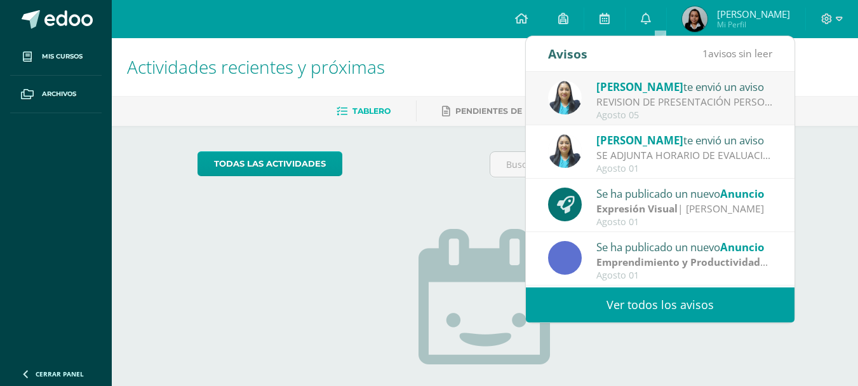
click at [647, 101] on div "REVISION DE PRESENTACIÓN PERSONAL: Saludos Cordiales Les recordamos que estamos…" at bounding box center [685, 102] width 177 height 15
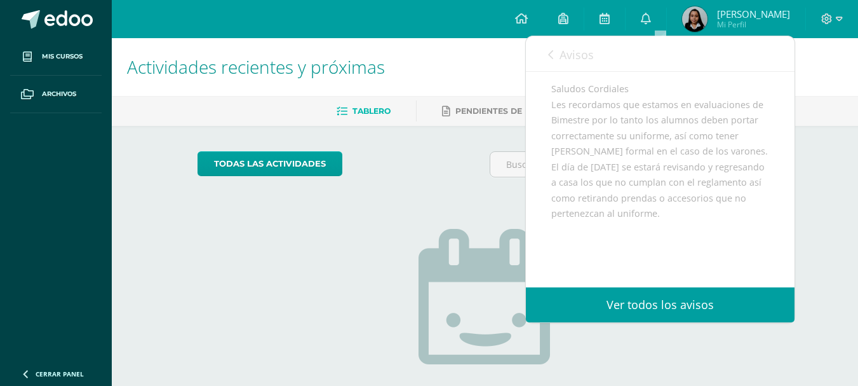
scroll to position [127, 0]
click at [583, 56] on span "Avisos" at bounding box center [577, 54] width 34 height 15
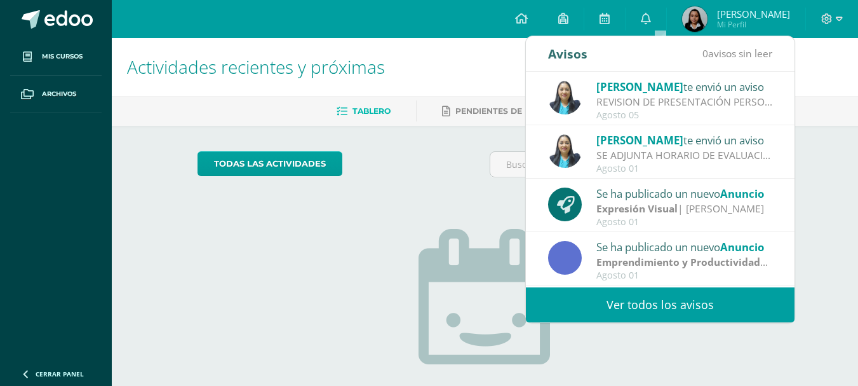
click at [365, 107] on span "Tablero" at bounding box center [372, 111] width 38 height 10
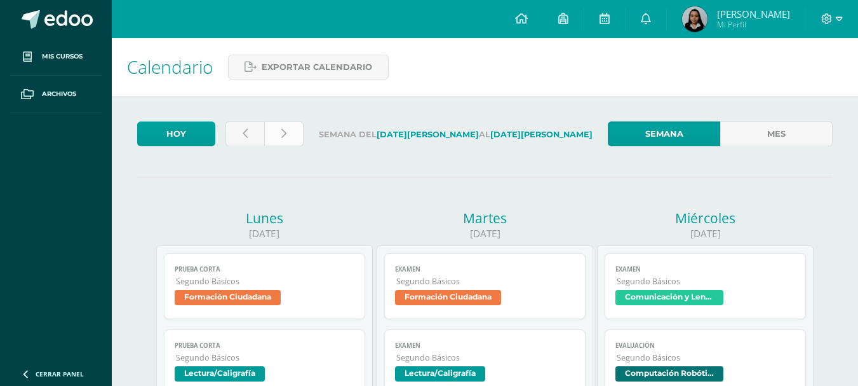
click at [288, 129] on link at bounding box center [283, 133] width 39 height 25
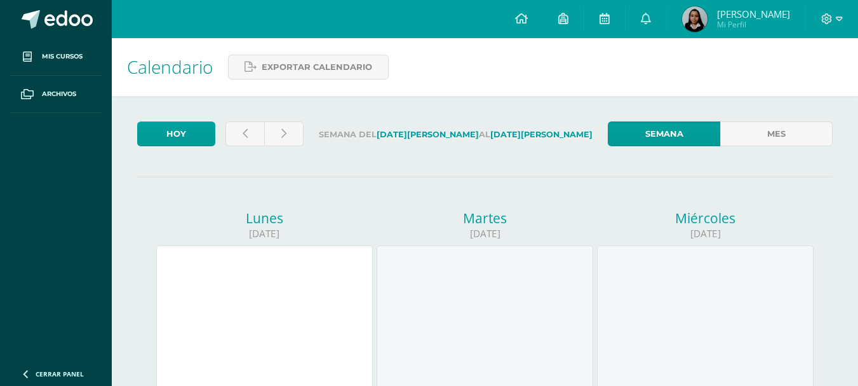
click at [71, 28] on span at bounding box center [68, 19] width 48 height 19
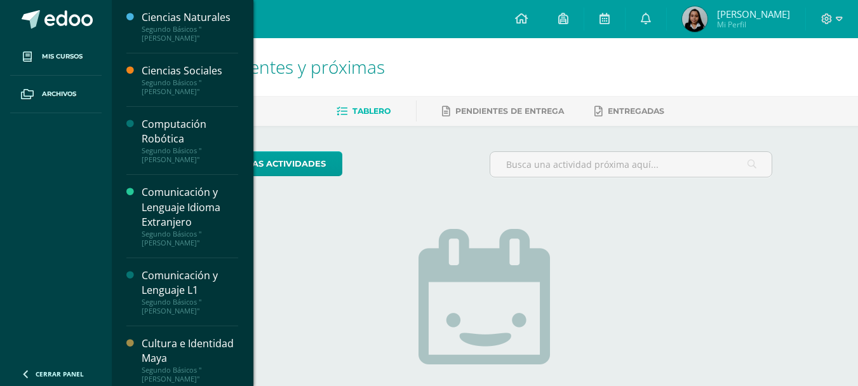
click at [604, 334] on div "No tienes actividades Échale un vistazo a los demás períodos o sal y disfruta d…" at bounding box center [485, 332] width 254 height 290
click at [569, 266] on div "No tienes actividades Échale un vistazo a los demás períodos o sal y disfruta d…" at bounding box center [485, 332] width 254 height 290
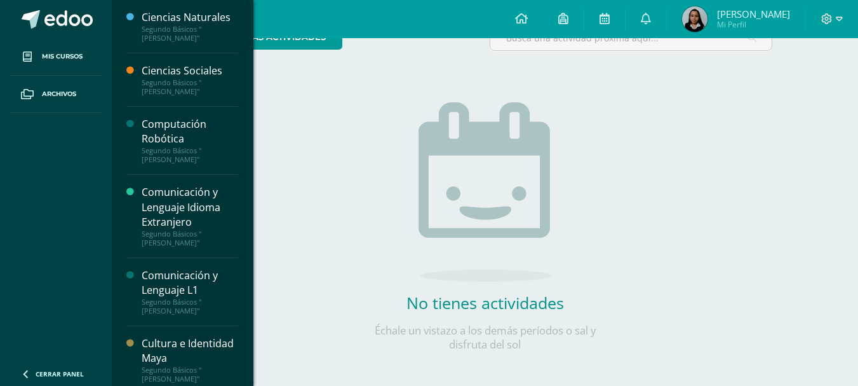
scroll to position [132, 0]
